Goal: Task Accomplishment & Management: Manage account settings

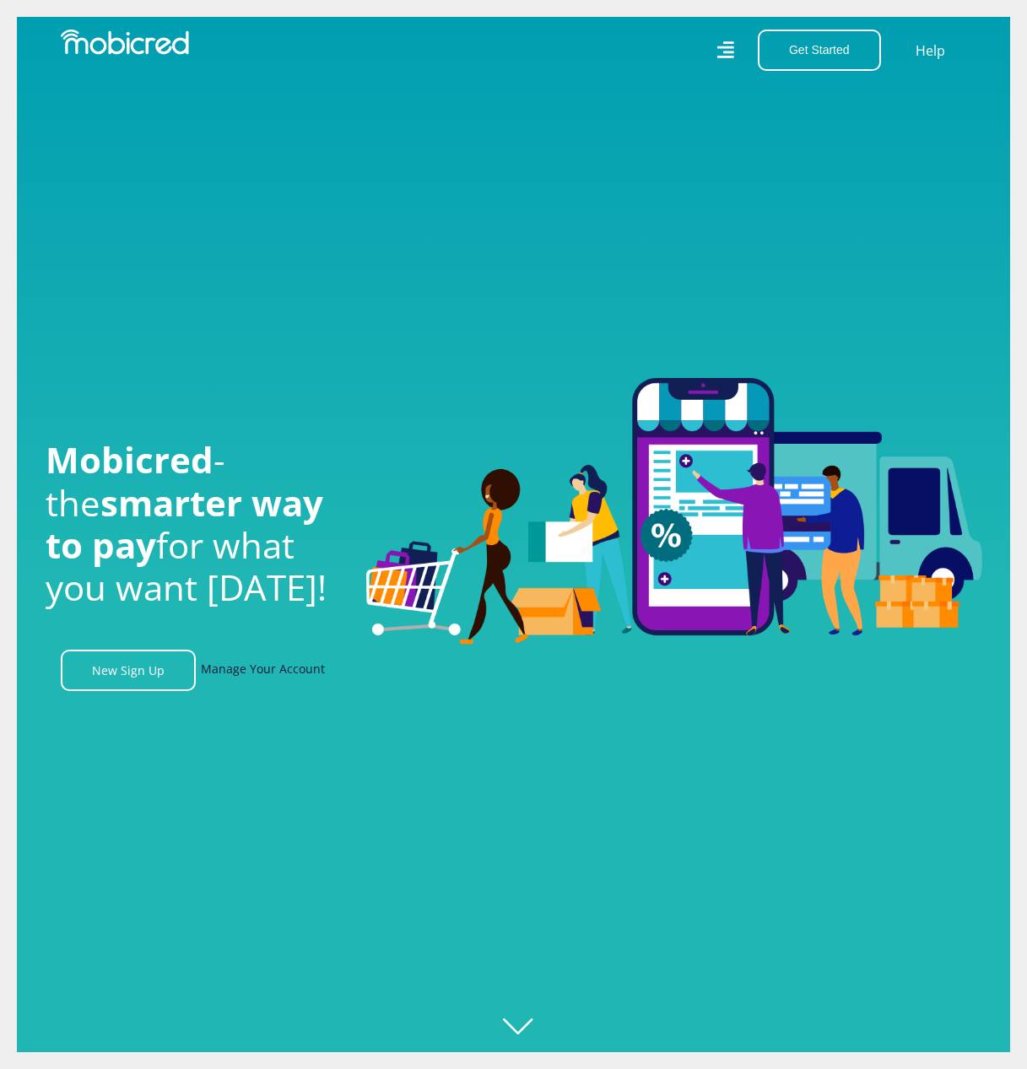
click at [285, 674] on link "Manage Your Account" at bounding box center [263, 670] width 124 height 41
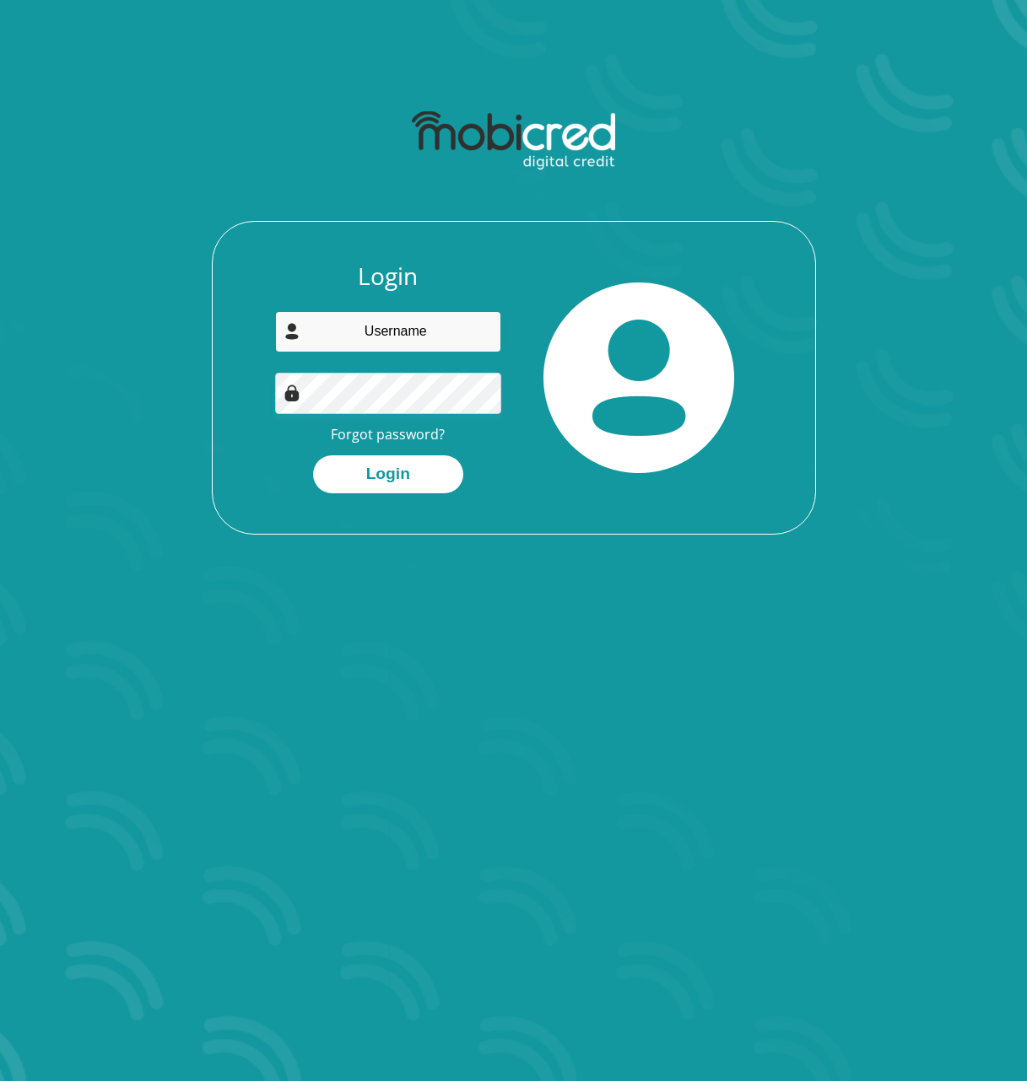
type input "quinzyamg@gmail.com"
click at [404, 465] on button "Login" at bounding box center [388, 475] width 150 height 38
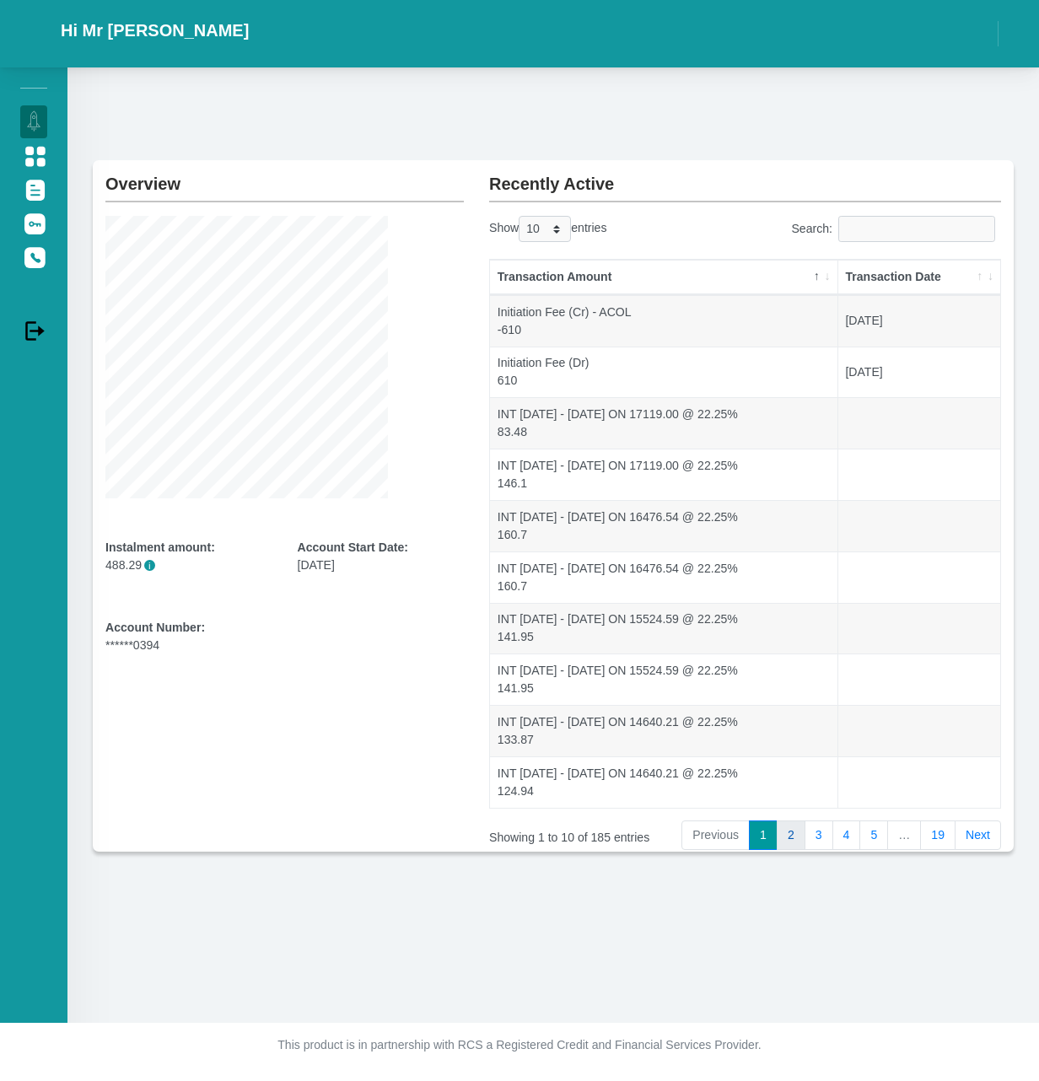
click at [798, 830] on link "2" at bounding box center [791, 836] width 29 height 30
click at [772, 837] on link "1" at bounding box center [763, 836] width 29 height 30
click at [209, 650] on div "Account Number: ******0394" at bounding box center [188, 636] width 167 height 35
